Goal: Find specific page/section: Find specific page/section

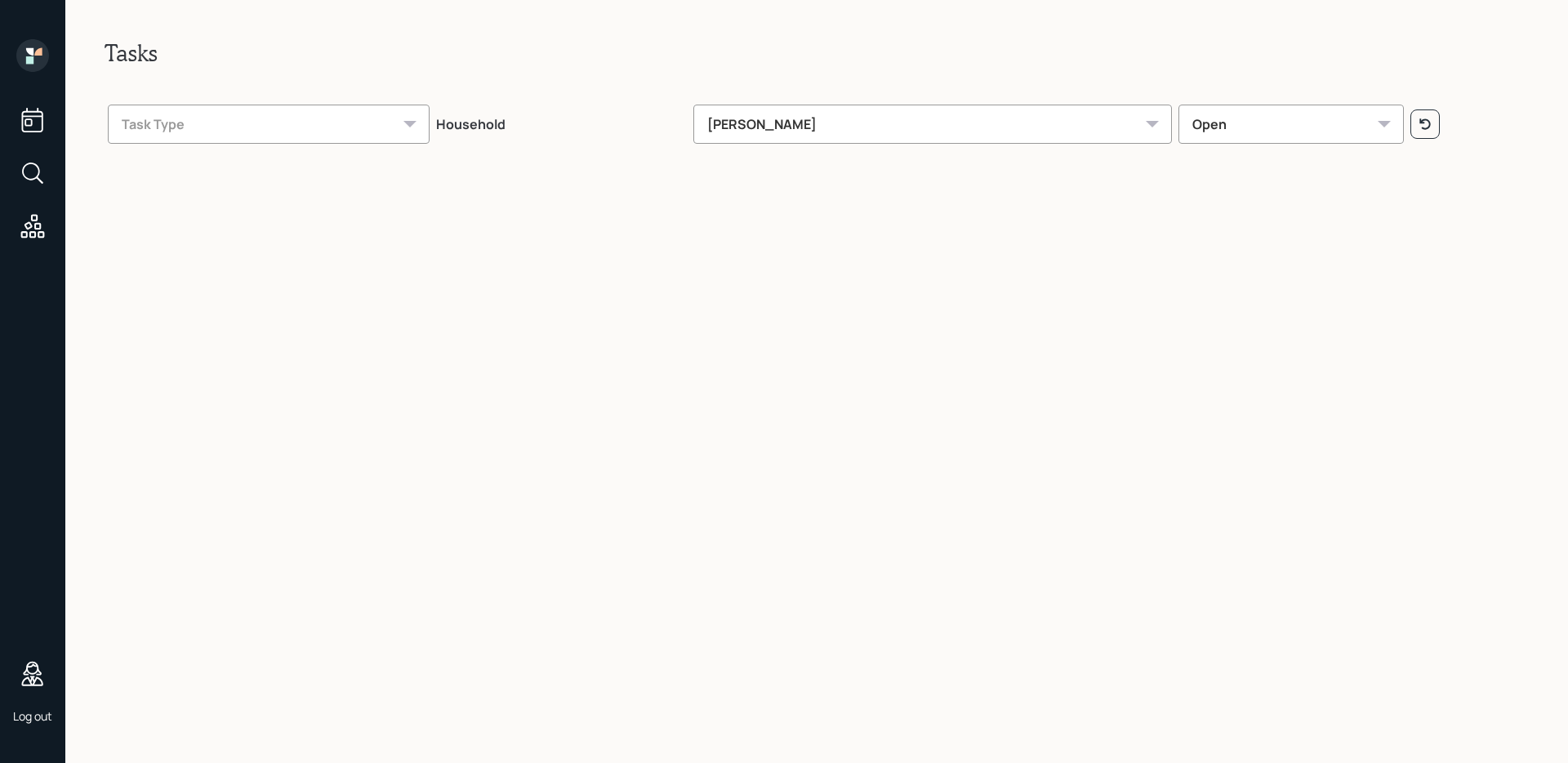
click at [35, 175] on icon at bounding box center [33, 173] width 30 height 30
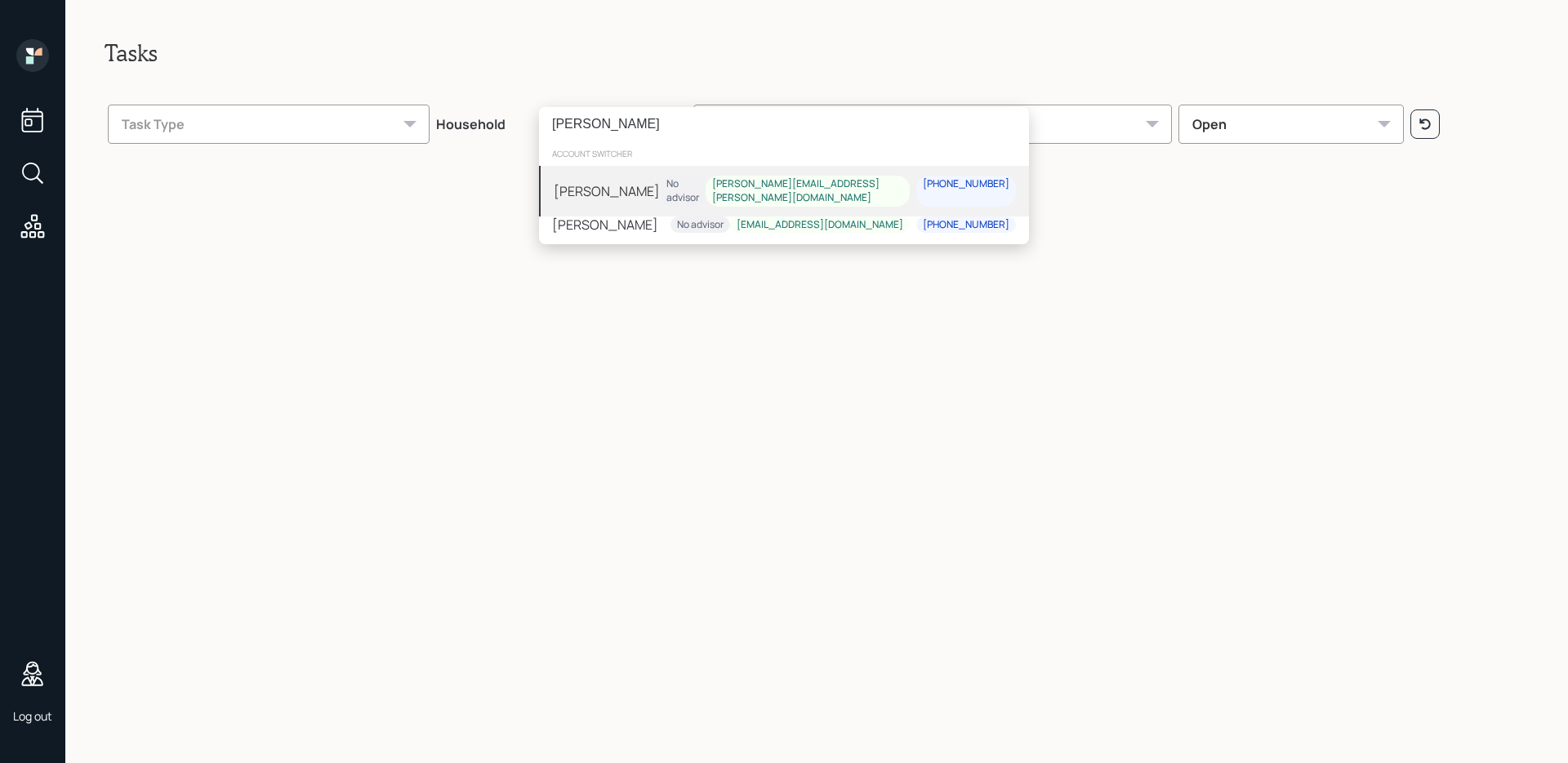
type input "[PERSON_NAME]"
click at [621, 182] on div "[PERSON_NAME]" at bounding box center [606, 191] width 106 height 20
